Goal: Task Accomplishment & Management: Complete application form

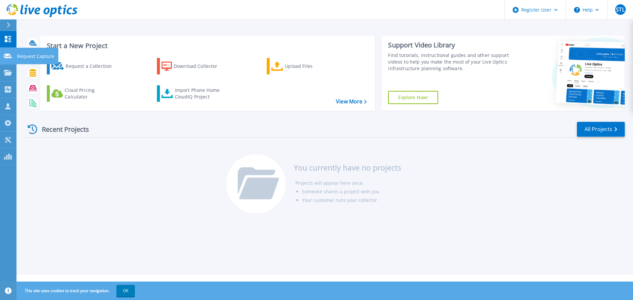
click at [38, 55] on p "Request Capture" at bounding box center [35, 56] width 37 height 17
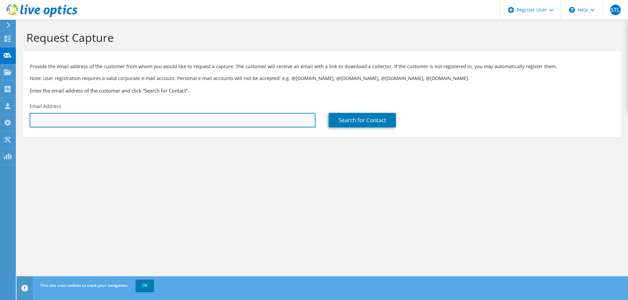
click at [111, 125] on input "text" at bounding box center [173, 120] width 286 height 15
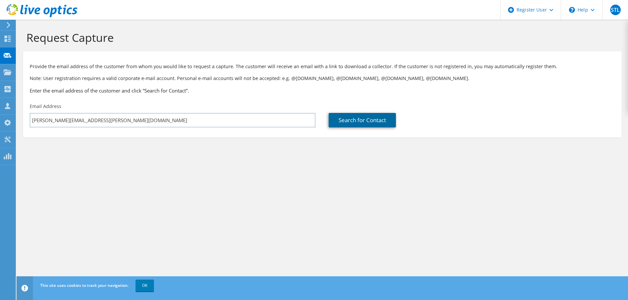
click at [362, 117] on link "Search for Contact" at bounding box center [362, 120] width 67 height 15
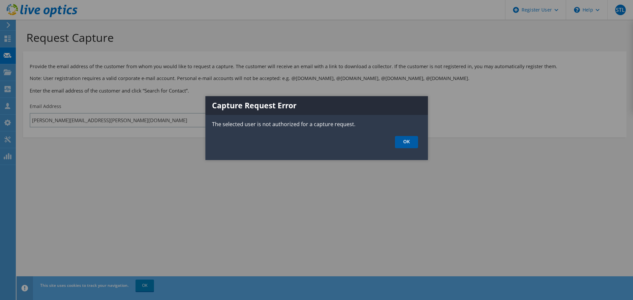
click at [401, 142] on link "OK" at bounding box center [406, 142] width 23 height 12
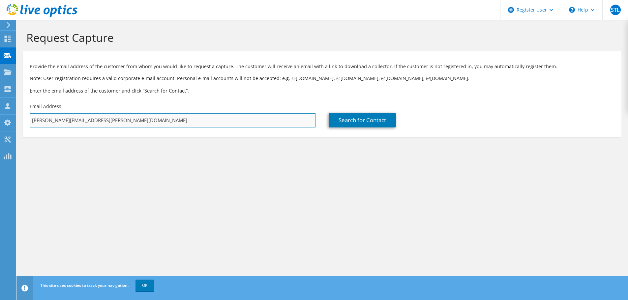
drag, startPoint x: 109, startPoint y: 124, endPoint x: 42, endPoint y: 117, distance: 67.5
click at [42, 117] on input "thue.stahl@dell.com" at bounding box center [173, 120] width 286 height 15
type input "thue@wallensborg.dk"
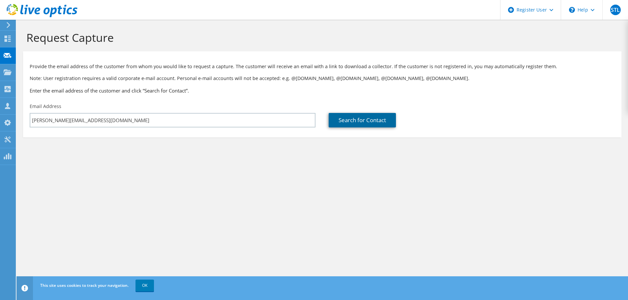
click at [363, 117] on link "Search for Contact" at bounding box center [362, 120] width 67 height 15
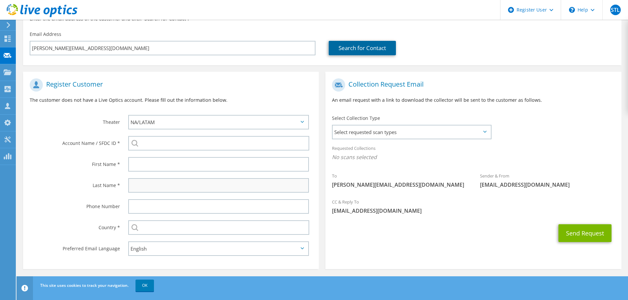
scroll to position [74, 0]
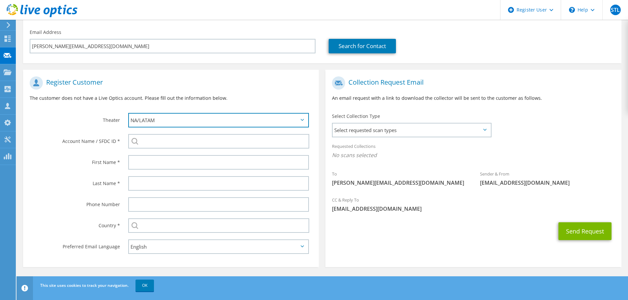
click at [262, 121] on select "APJ EMEA NA/LATAM" at bounding box center [218, 120] width 181 height 15
select select "2"
click at [128, 113] on select "APJ EMEA NA/LATAM" at bounding box center [218, 120] width 181 height 15
click at [395, 131] on span "Select requested scan types" at bounding box center [412, 130] width 158 height 13
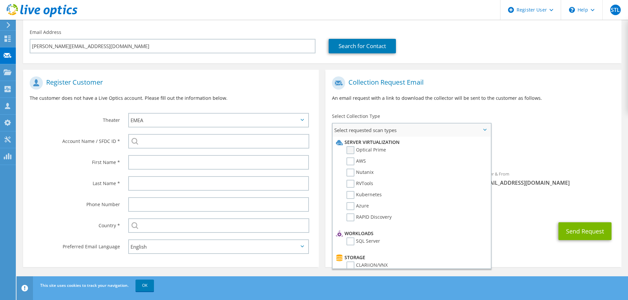
click at [350, 151] on label "Optical Prime" at bounding box center [366, 150] width 40 height 8
click at [0, 0] on input "Optical Prime" at bounding box center [0, 0] width 0 height 0
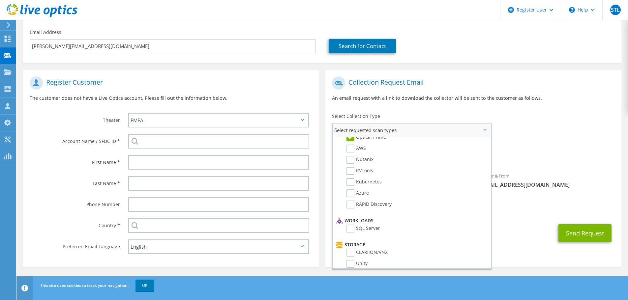
scroll to position [0, 0]
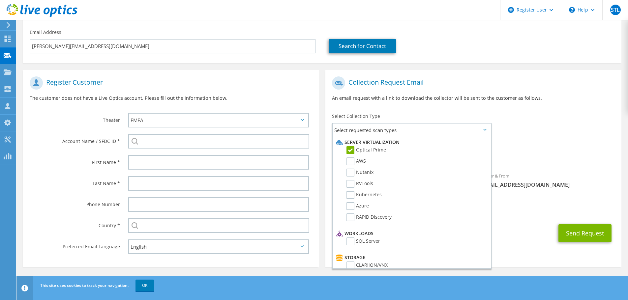
click at [550, 129] on div "To thue@wallensborg.dk Sender & From liveoptics@liveoptics.com" at bounding box center [473, 134] width 296 height 122
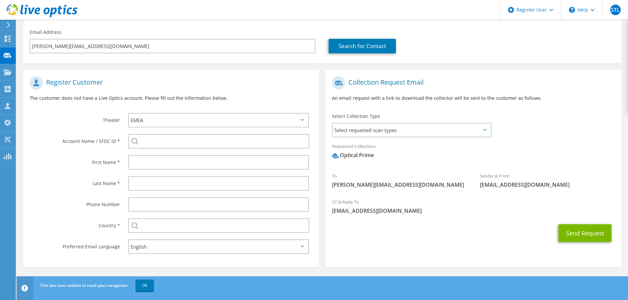
click at [492, 131] on div "Select Collection Type Select requested scan types Server Virtualization Optica…" at bounding box center [411, 125] width 172 height 30
click at [478, 131] on span "Select requested scan types" at bounding box center [412, 130] width 158 height 13
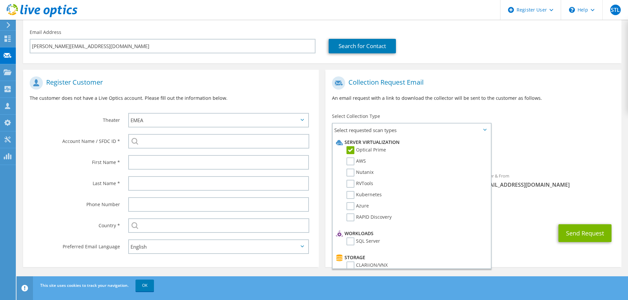
click at [557, 146] on div "Requested Collections No scans selected Optical Prime" at bounding box center [473, 152] width 296 height 26
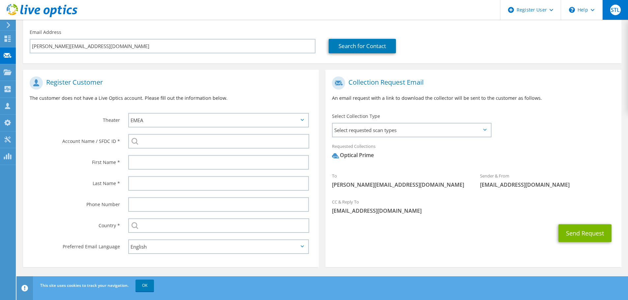
click at [617, 12] on span "STL" at bounding box center [615, 10] width 11 height 11
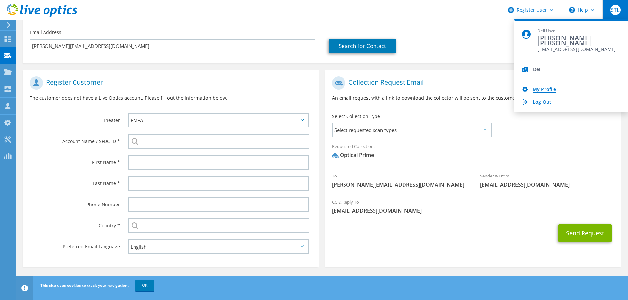
click at [550, 88] on link "My Profile" at bounding box center [544, 90] width 23 height 6
